Goal: Information Seeking & Learning: Learn about a topic

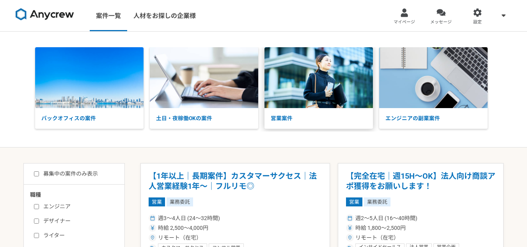
click at [309, 109] on p "営業案件" at bounding box center [319, 118] width 108 height 21
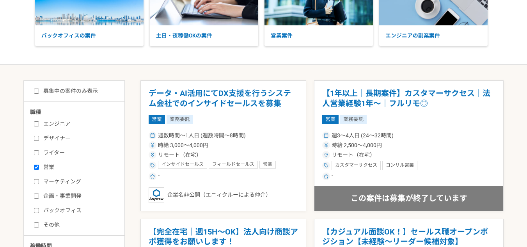
scroll to position [82, 0]
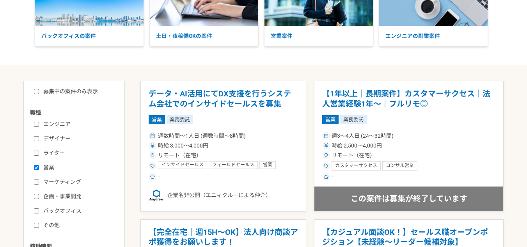
click at [85, 95] on label "募集中の案件のみ表示" at bounding box center [66, 91] width 64 height 8
click at [39, 94] on input "募集中の案件のみ表示" at bounding box center [36, 91] width 5 height 5
checkbox input "true"
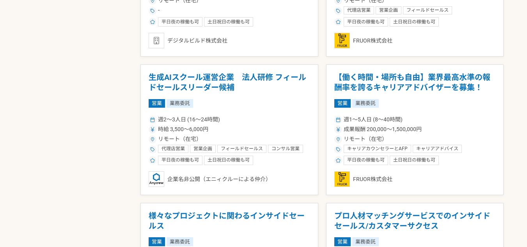
scroll to position [652, 0]
